Goal: Transaction & Acquisition: Purchase product/service

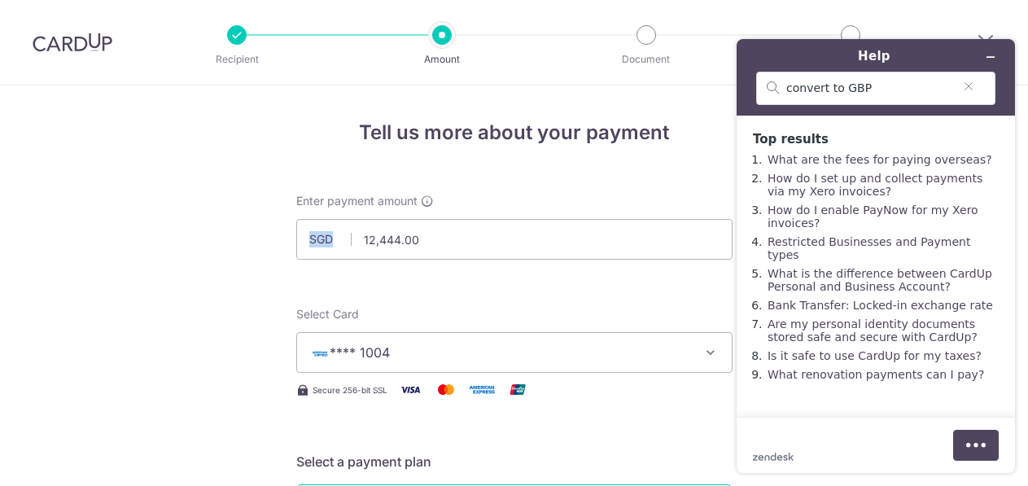
scroll to position [1178, 0]
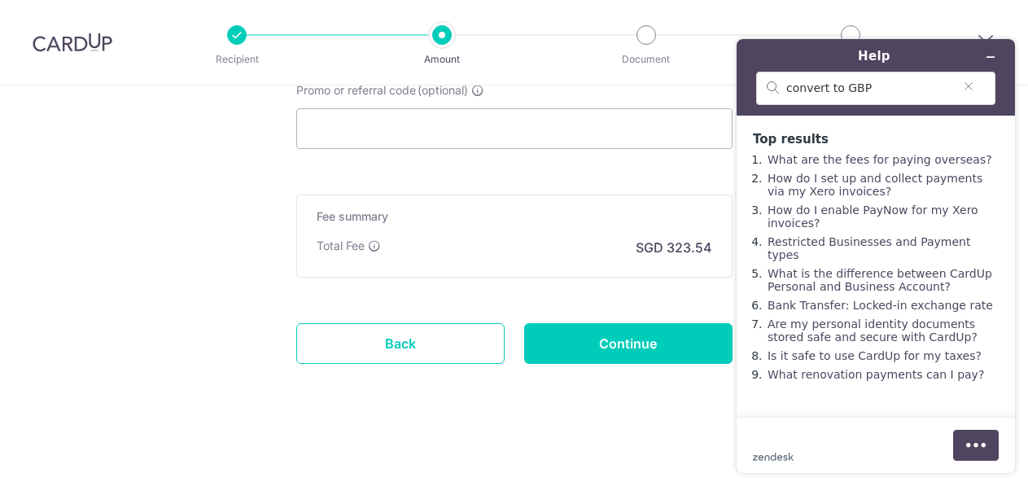
click at [994, 57] on icon "Minimise widget" at bounding box center [990, 57] width 7 height 0
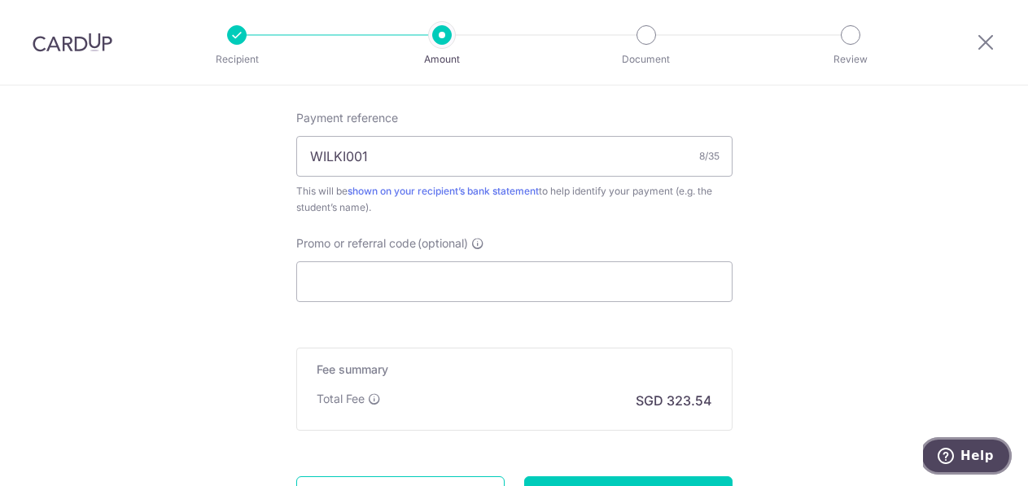
scroll to position [1061, 0]
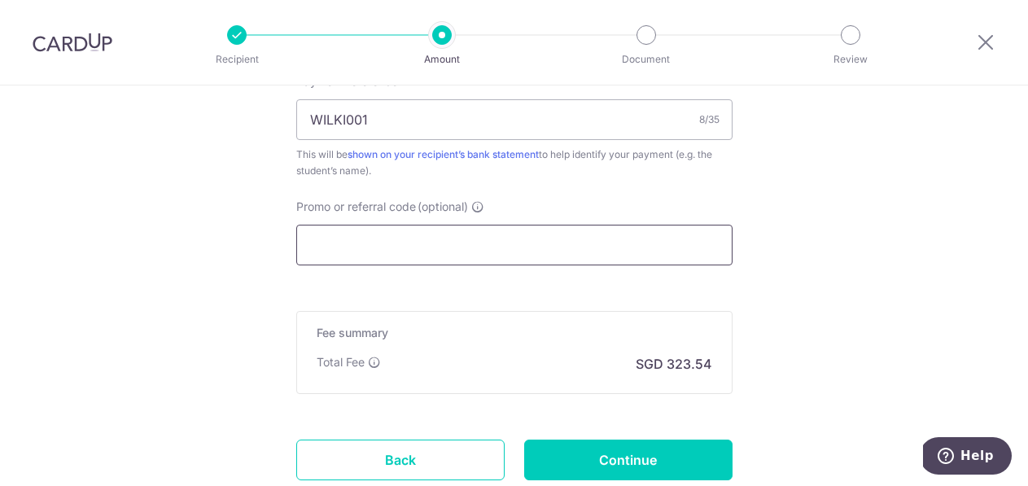
click at [505, 238] on input "Promo or referral code (optional)" at bounding box center [514, 245] width 436 height 41
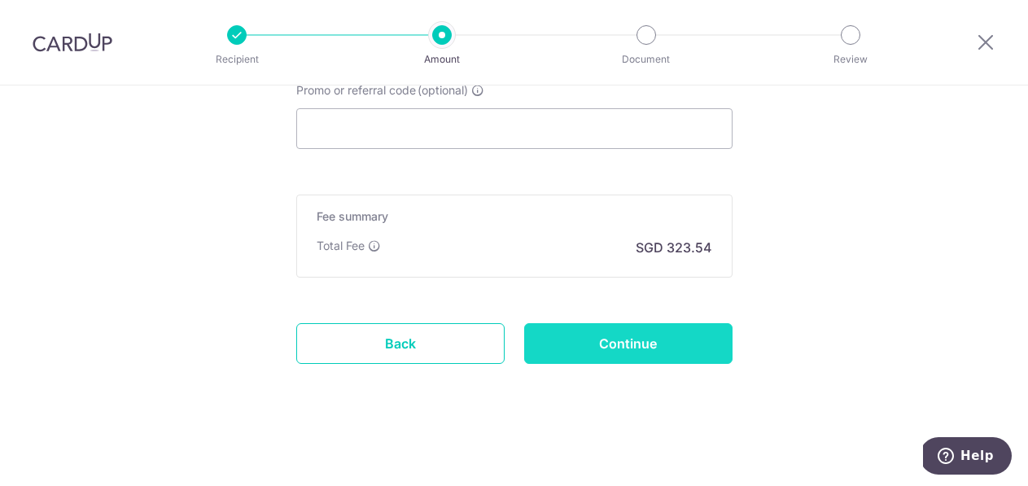
click at [576, 342] on input "Continue" at bounding box center [628, 343] width 208 height 41
type input "Create Schedule"
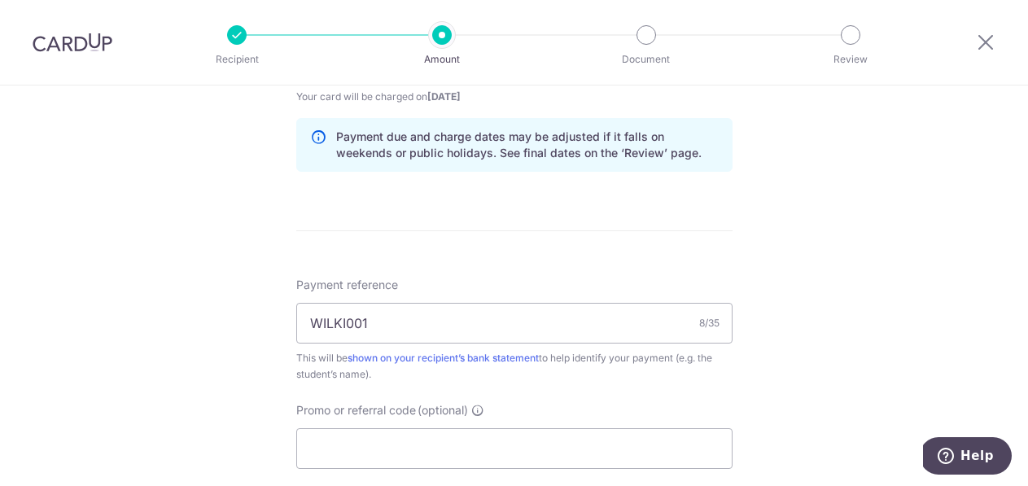
scroll to position [832, 0]
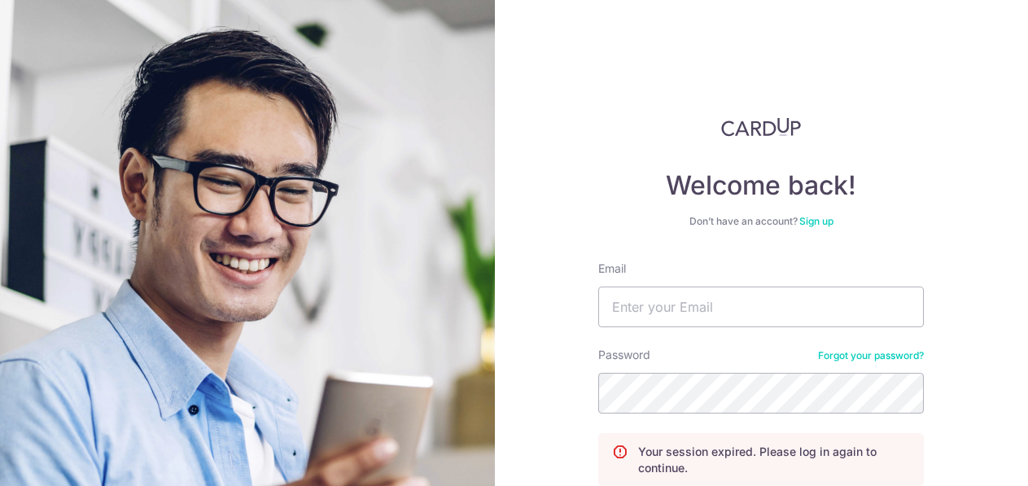
scroll to position [146, 0]
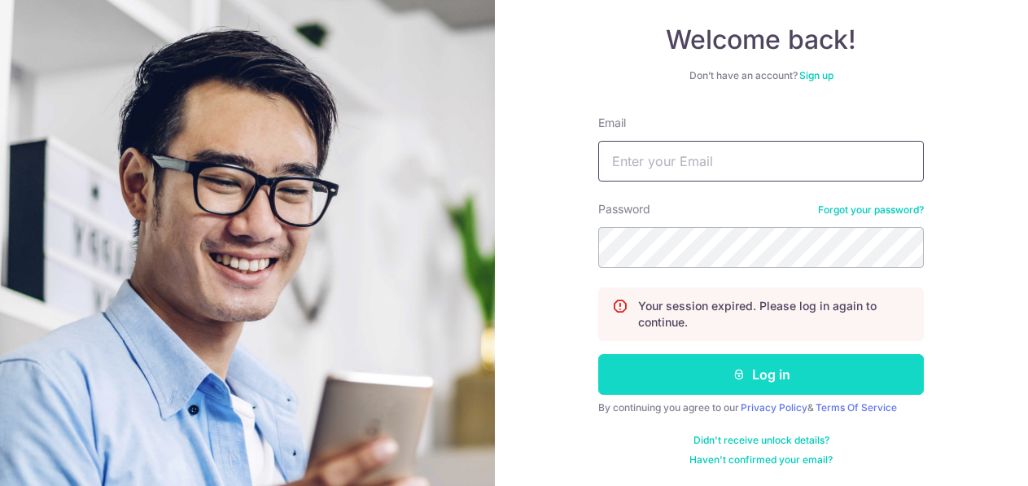
type input "[EMAIL_ADDRESS][DOMAIN_NAME]"
click at [730, 383] on button "Log in" at bounding box center [761, 374] width 326 height 41
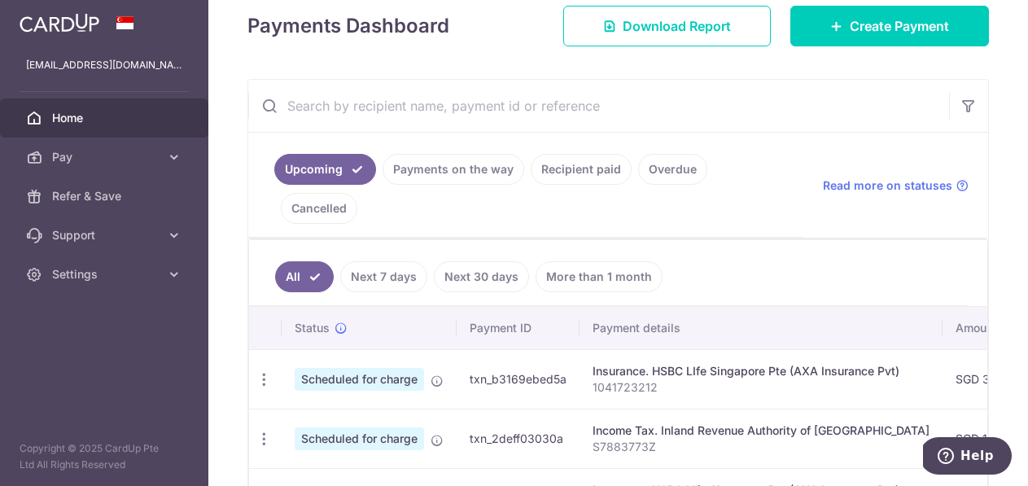
scroll to position [109, 0]
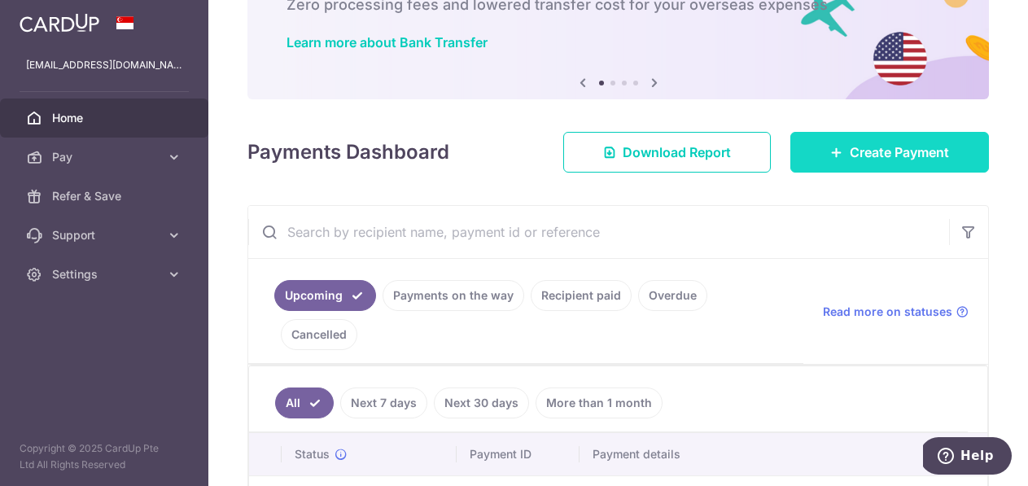
click at [873, 147] on span "Create Payment" at bounding box center [899, 152] width 99 height 20
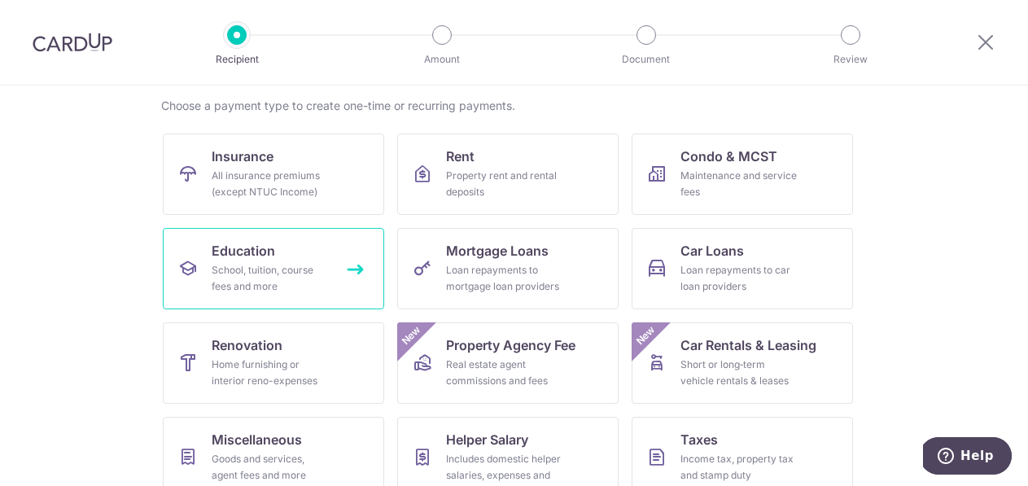
scroll to position [218, 0]
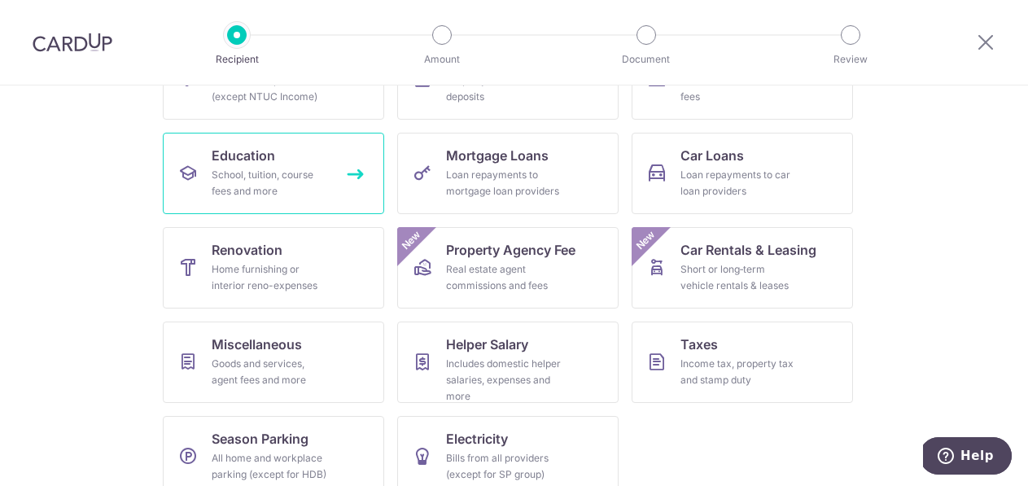
click at [291, 202] on link "Education School, tuition, course fees and more" at bounding box center [273, 173] width 221 height 81
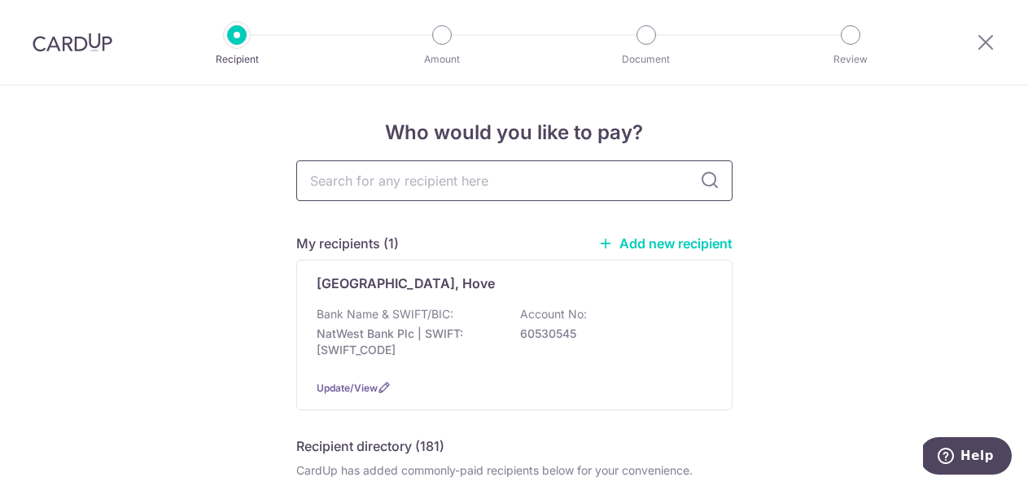
click at [388, 188] on input "text" at bounding box center [514, 180] width 436 height 41
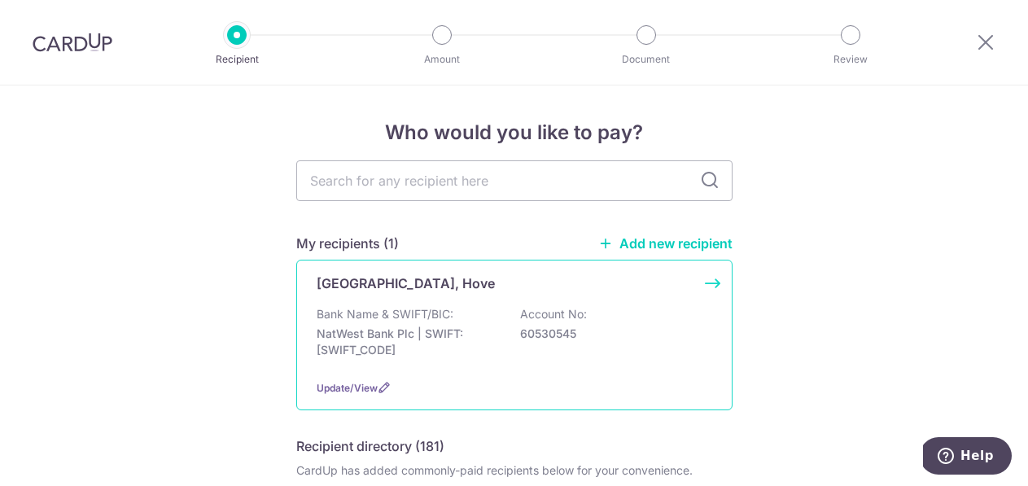
click at [507, 309] on div "Bank Name & SWIFT/BIC: NatWest Bank Plc | SWIFT: [SWIFT_CODE] Account No: 60530…" at bounding box center [515, 336] width 396 height 60
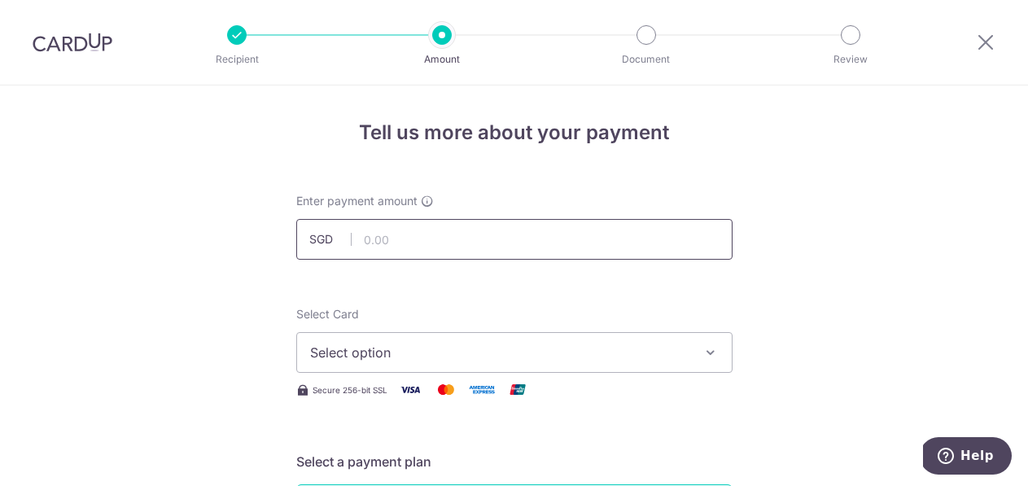
click at [424, 242] on input "text" at bounding box center [514, 239] width 436 height 41
paste input "WILKI001"
type input "0"
click at [414, 361] on span "Select option" at bounding box center [499, 353] width 379 height 20
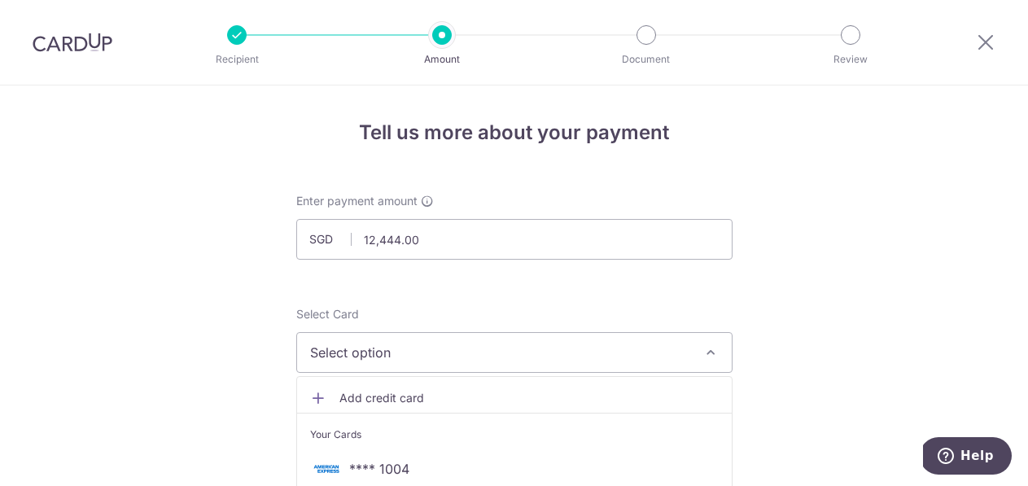
scroll to position [46, 0]
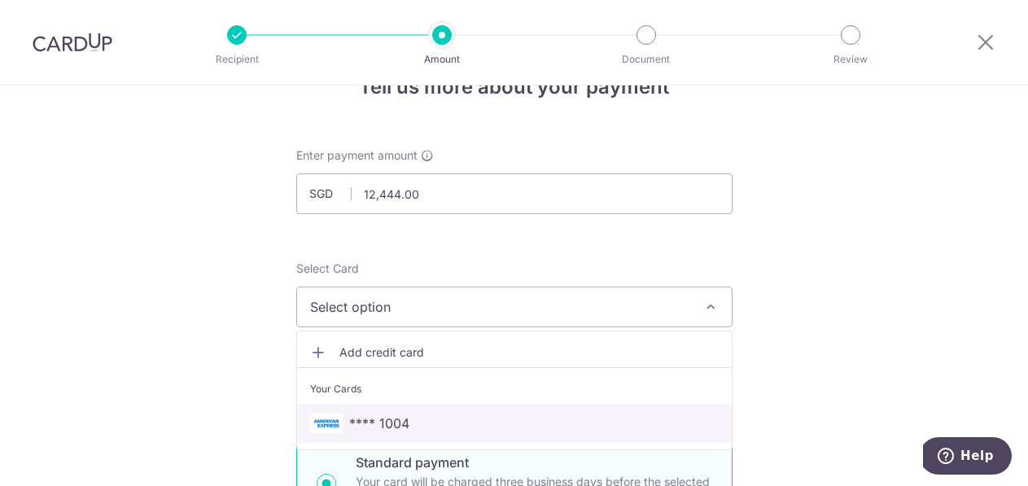
click at [392, 419] on span "**** 1004" at bounding box center [379, 424] width 60 height 20
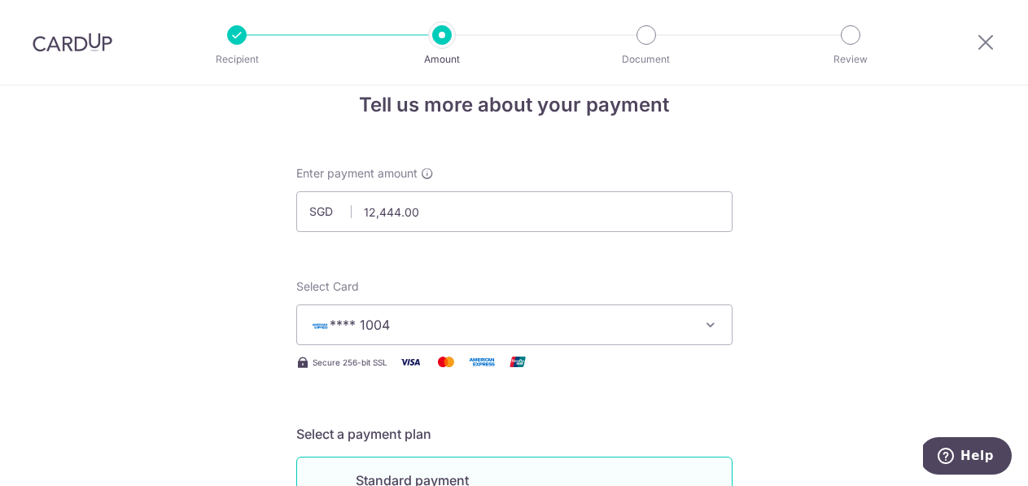
scroll to position [28, 0]
drag, startPoint x: 378, startPoint y: 213, endPoint x: 439, endPoint y: 214, distance: 61.1
click at [439, 214] on input "12,444.00" at bounding box center [514, 210] width 436 height 41
type input "12,000.00"
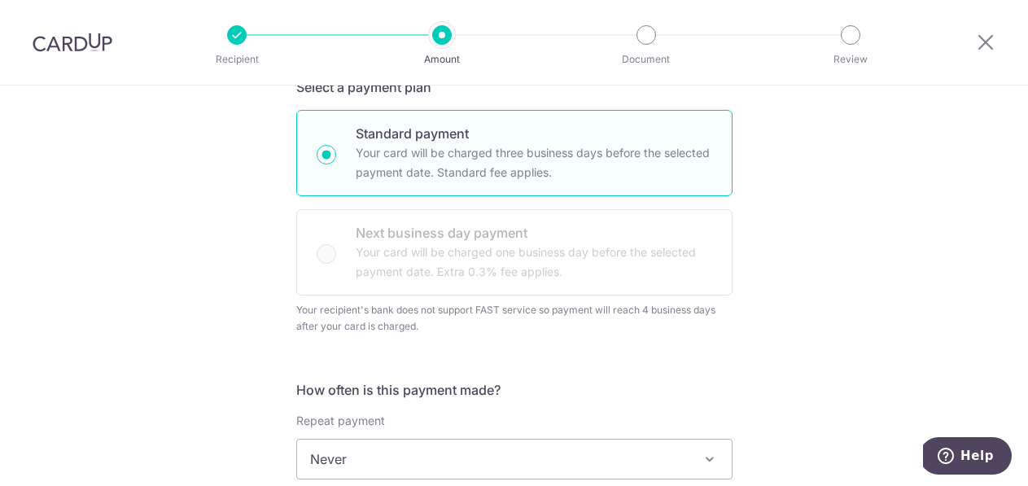
scroll to position [628, 0]
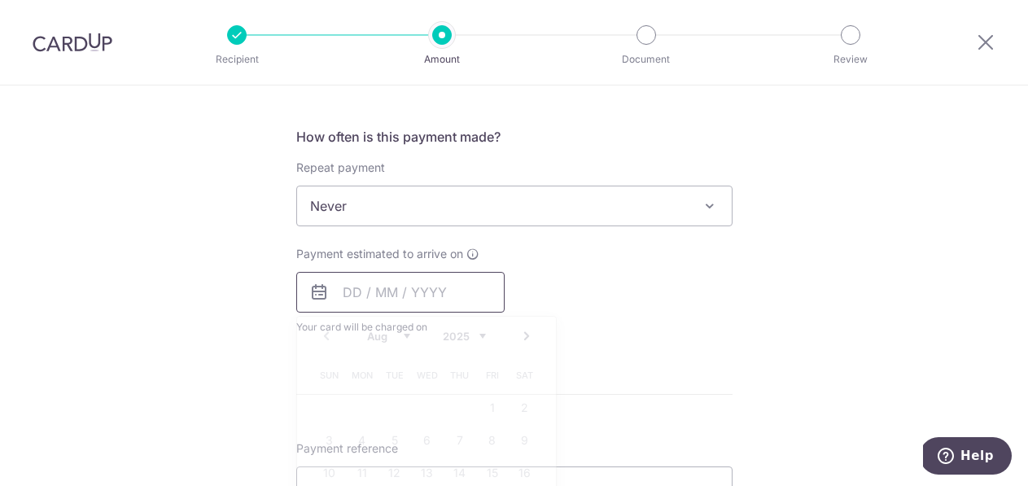
click at [367, 292] on input "text" at bounding box center [400, 292] width 208 height 41
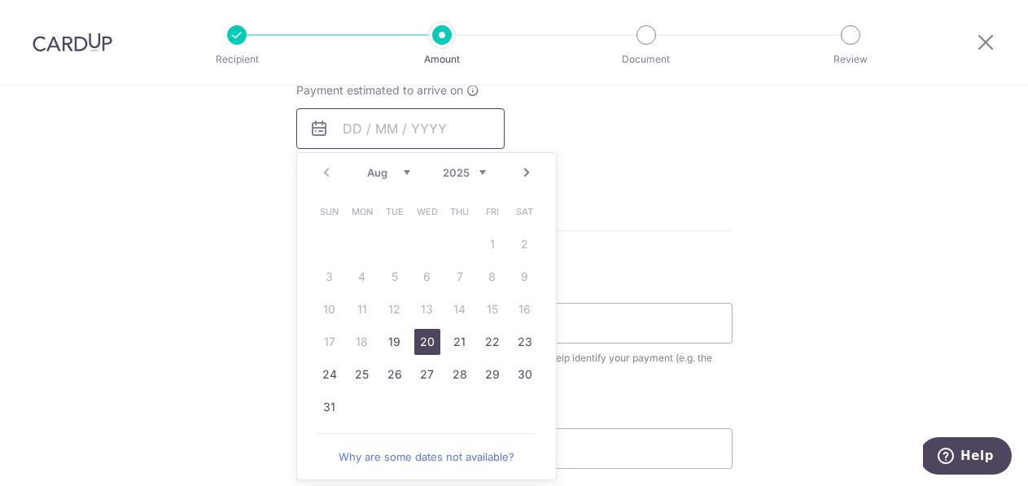
scroll to position [795, 0]
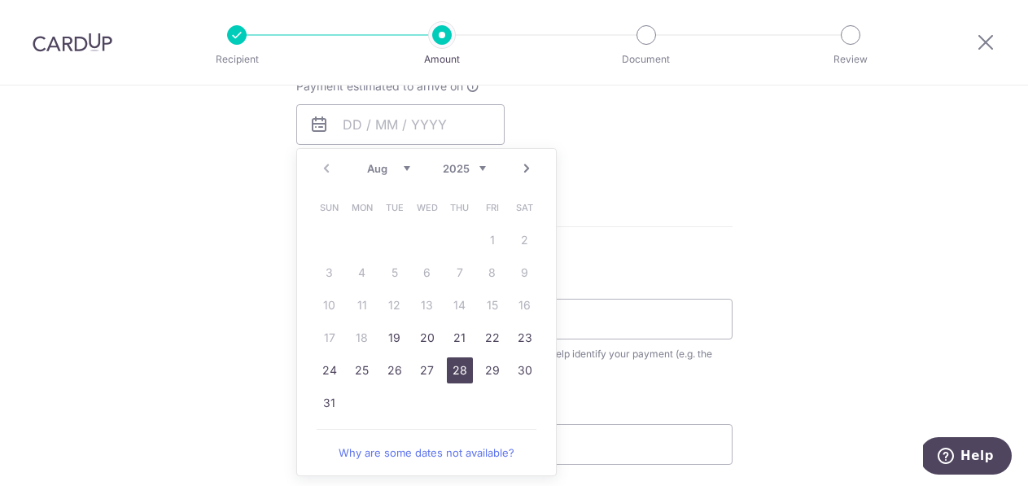
click at [458, 372] on link "28" at bounding box center [460, 370] width 26 height 26
type input "28/08/2025"
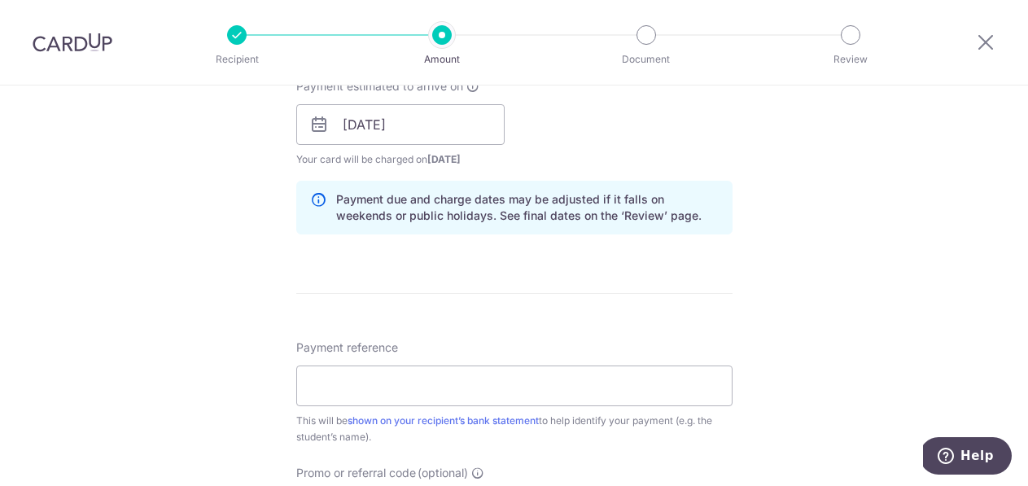
scroll to position [824, 0]
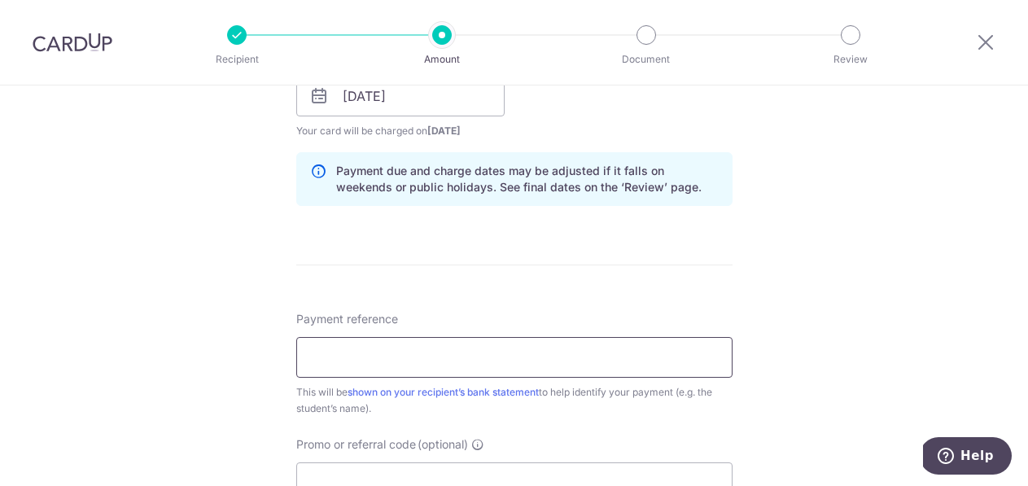
click at [505, 374] on input "Payment reference" at bounding box center [514, 357] width 436 height 41
paste input "WILKI001"
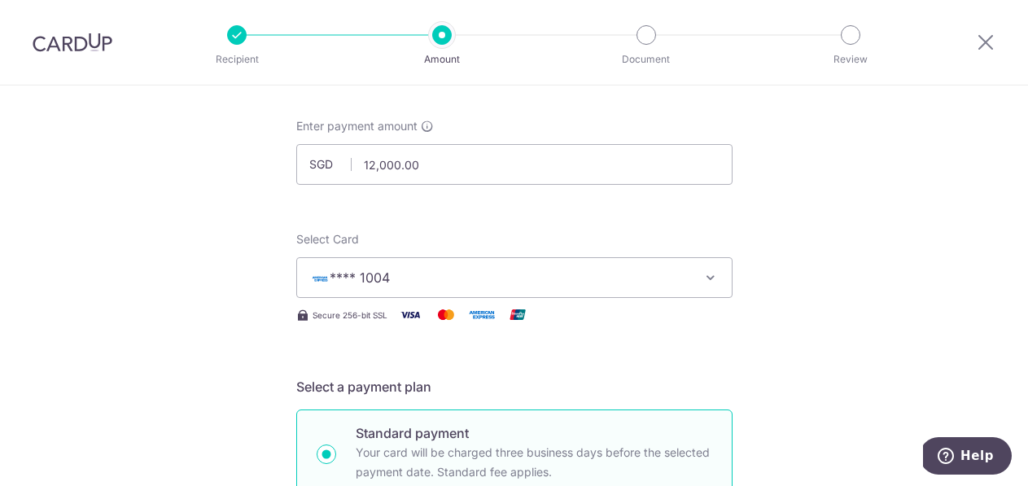
scroll to position [0, 0]
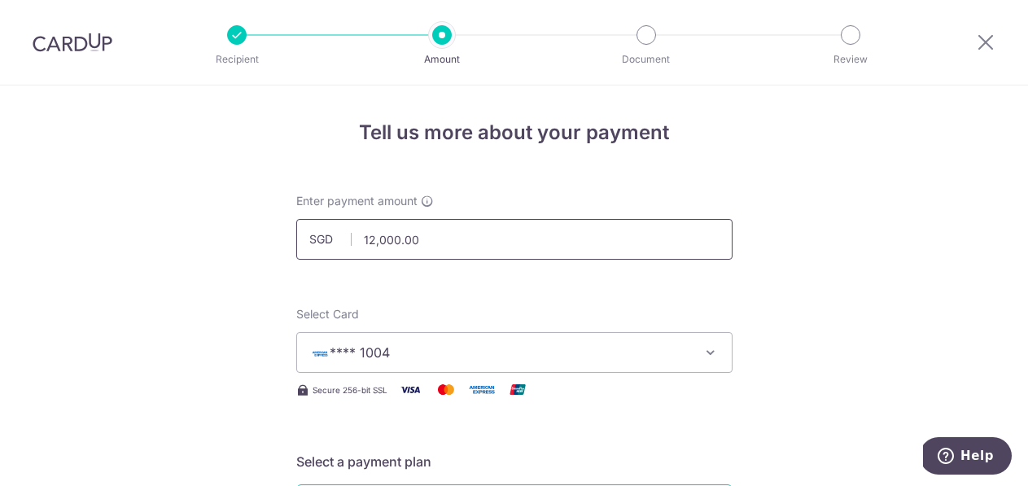
type input "WILKI001"
click at [383, 241] on input "12,000.00" at bounding box center [514, 239] width 436 height 41
type input "12,400.00"
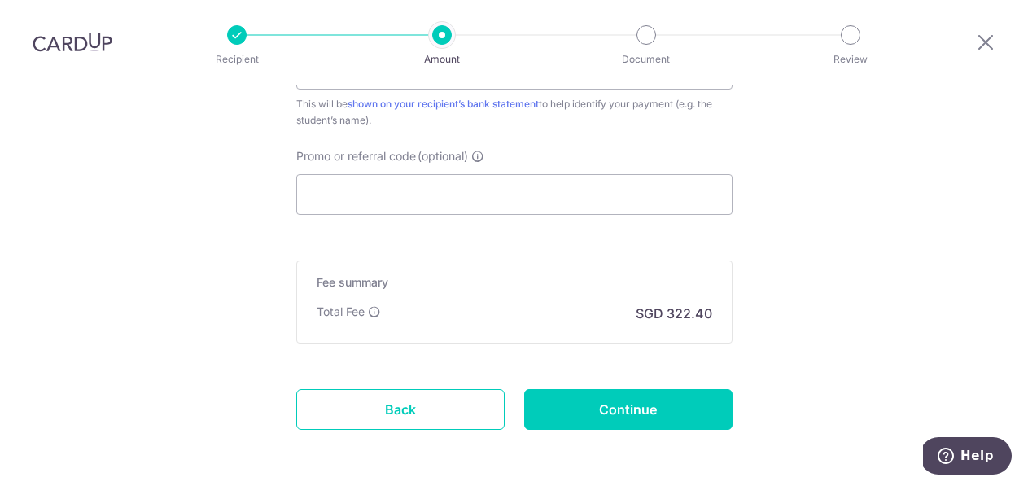
scroll to position [1144, 0]
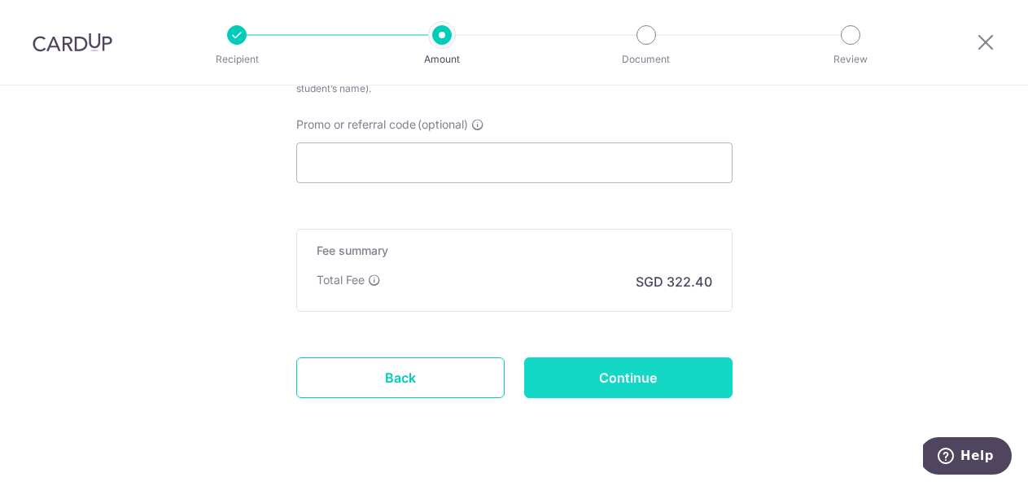
click at [620, 387] on input "Continue" at bounding box center [628, 377] width 208 height 41
type input "Create Schedule"
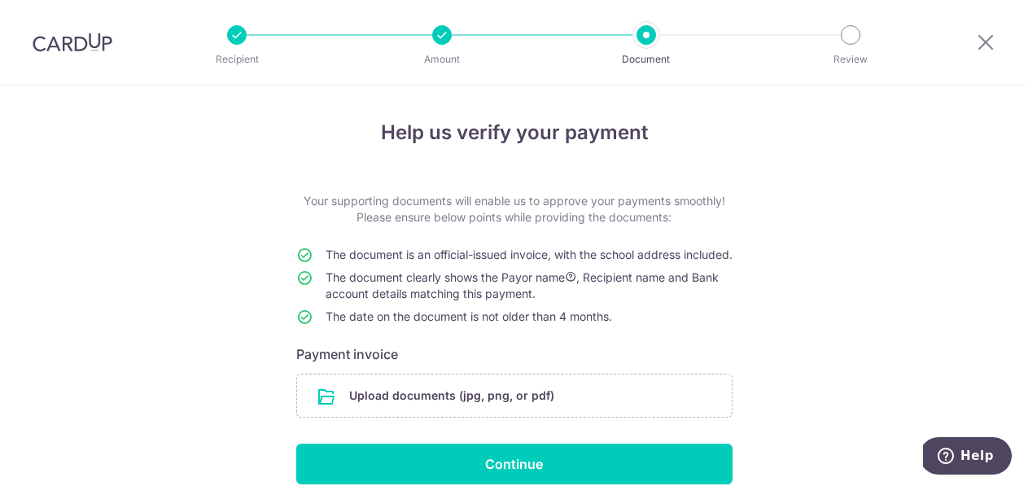
scroll to position [103, 0]
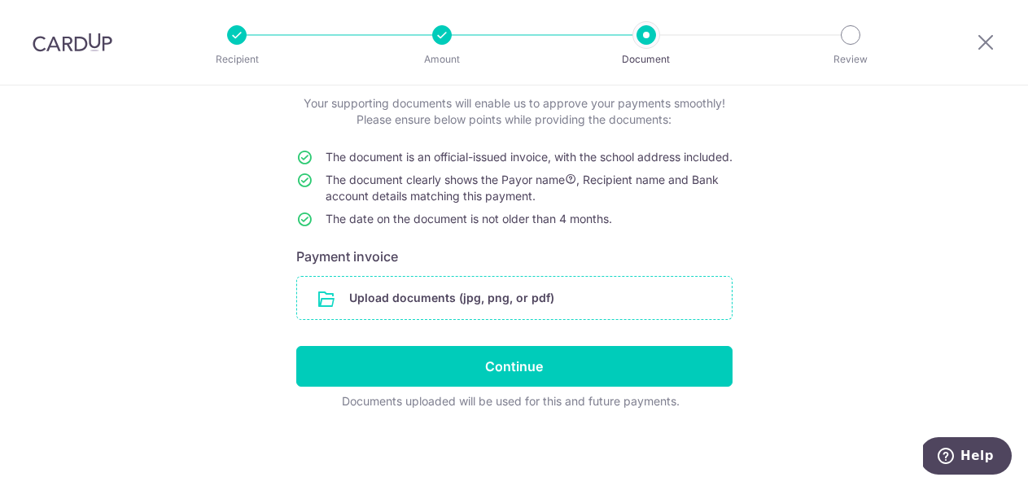
click at [557, 314] on input "file" at bounding box center [514, 298] width 435 height 42
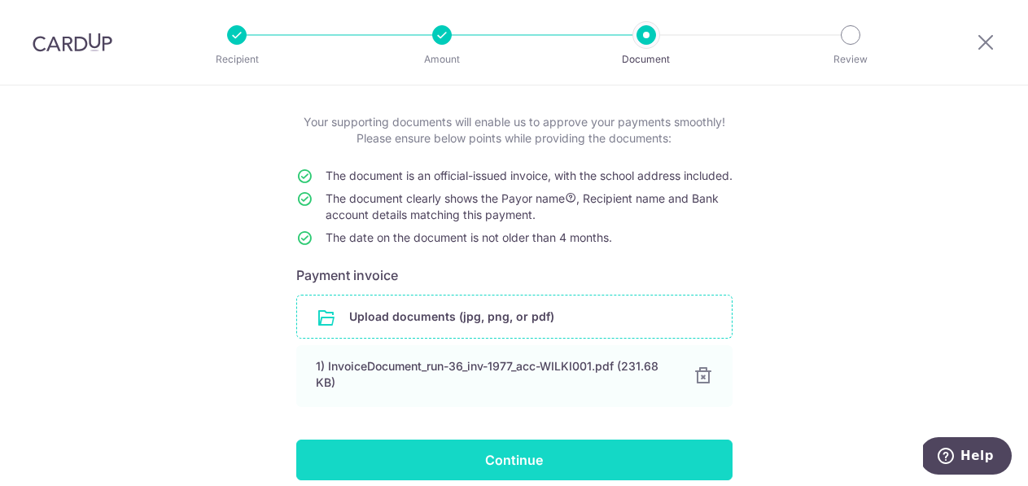
scroll to position [189, 0]
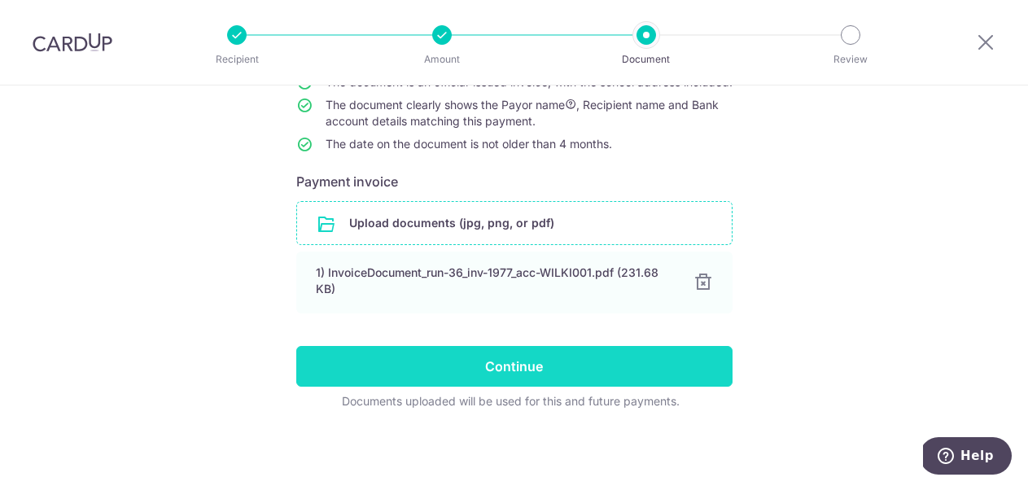
click at [610, 374] on input "Continue" at bounding box center [514, 366] width 436 height 41
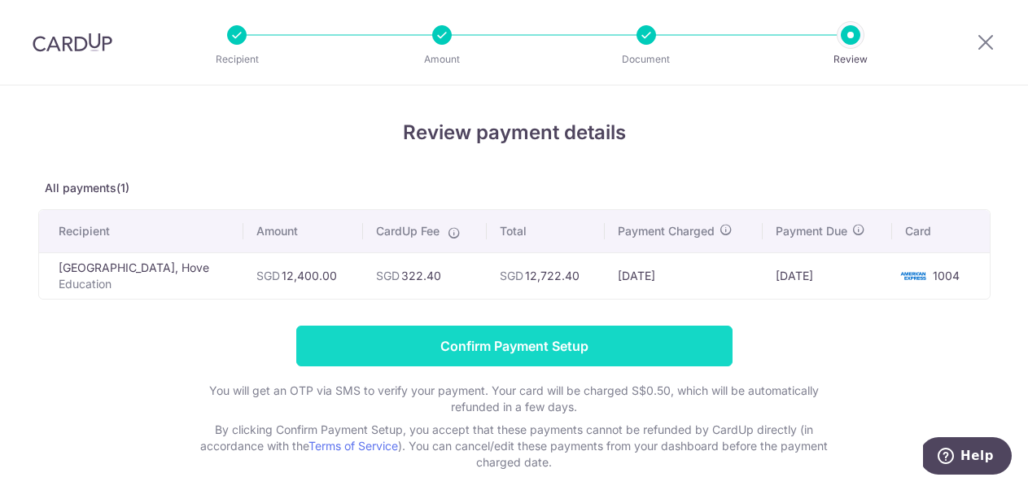
click at [581, 340] on input "Confirm Payment Setup" at bounding box center [514, 346] width 436 height 41
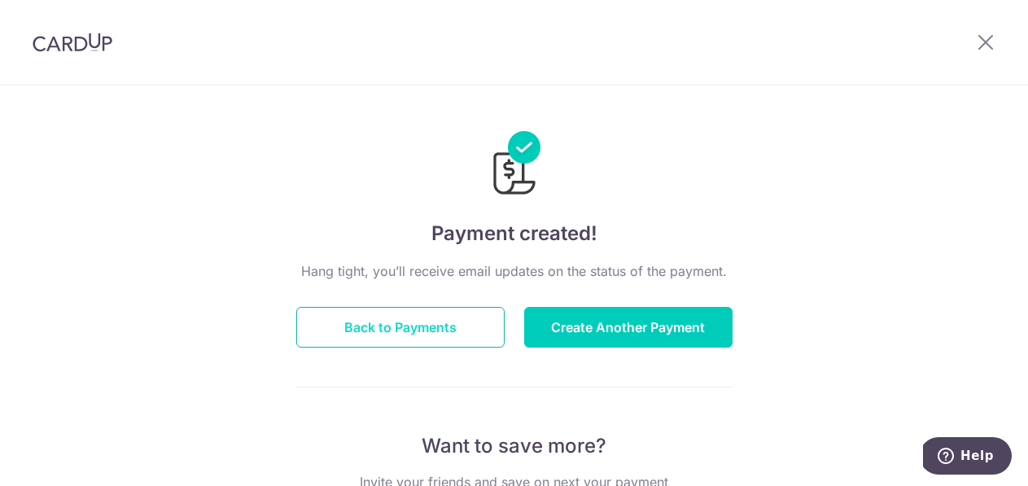
click at [447, 326] on button "Back to Payments" at bounding box center [400, 327] width 208 height 41
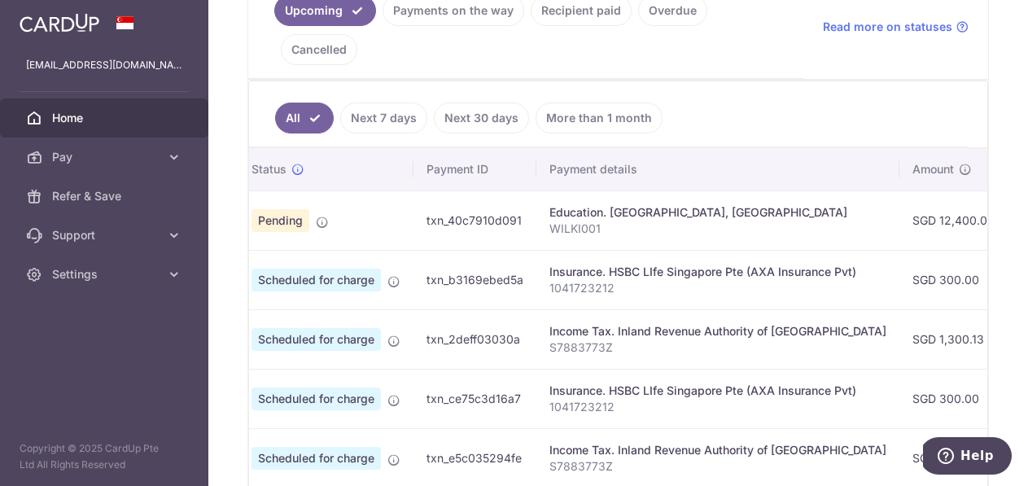
scroll to position [0, 42]
